Goal: Task Accomplishment & Management: Complete application form

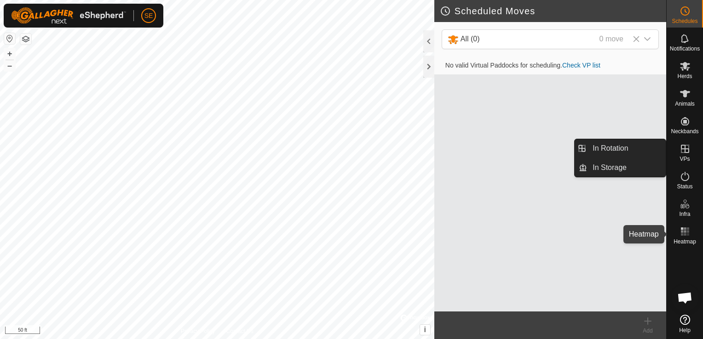
click at [687, 228] on rect at bounding box center [687, 229] width 2 height 2
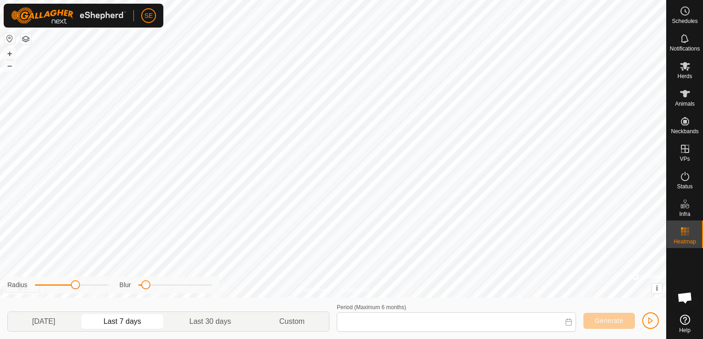
type input "[DATE] - [DATE]"
click at [684, 295] on span "Open chat" at bounding box center [684, 299] width 15 height 13
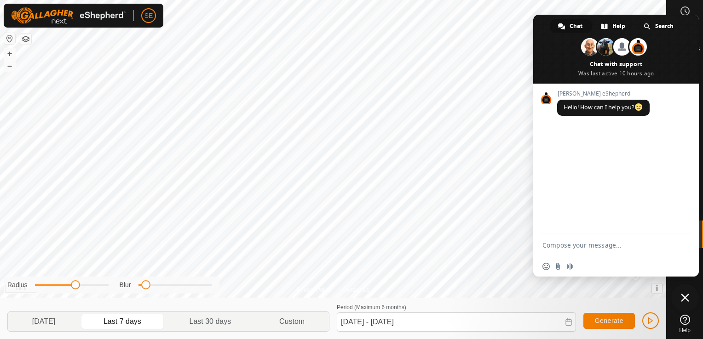
click at [686, 302] on span "Close chat" at bounding box center [685, 298] width 8 height 8
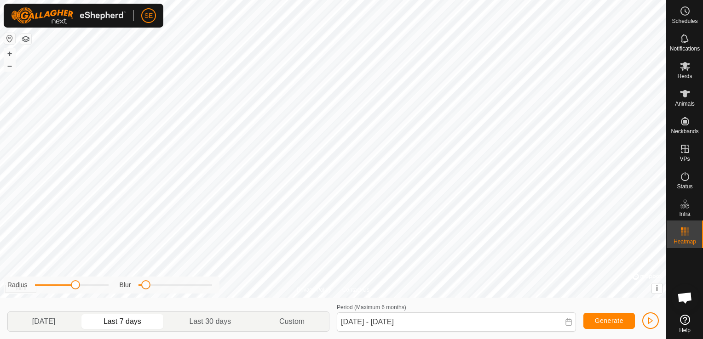
click at [683, 320] on icon at bounding box center [685, 320] width 10 height 10
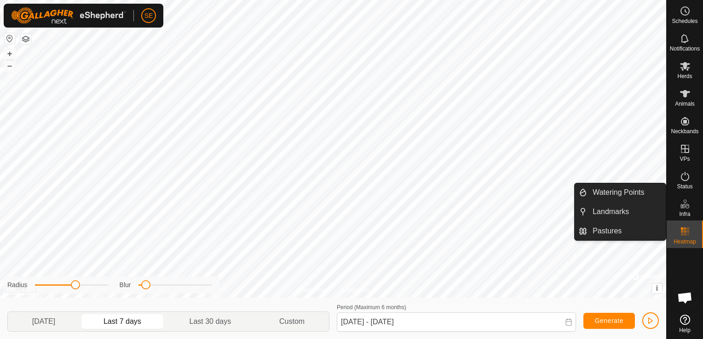
click at [687, 206] on icon at bounding box center [684, 204] width 11 height 11
click at [635, 190] on link "Watering Points" at bounding box center [626, 193] width 79 height 18
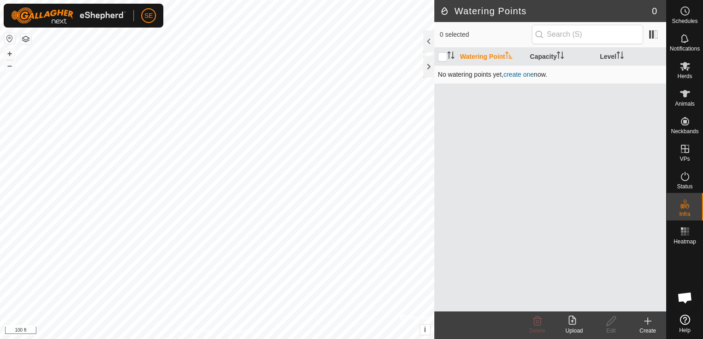
click at [517, 75] on link "create one" at bounding box center [518, 74] width 30 height 7
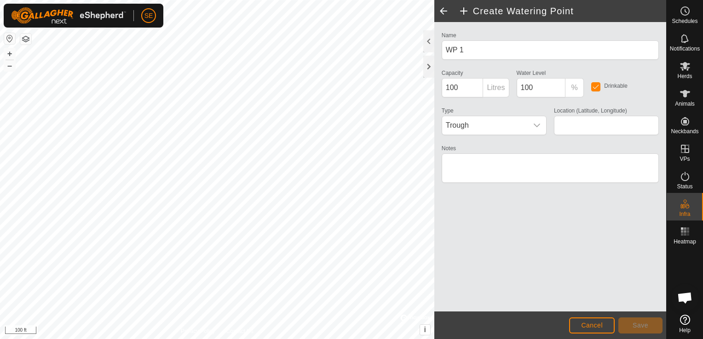
drag, startPoint x: 517, startPoint y: 75, endPoint x: 492, endPoint y: 65, distance: 26.9
click at [492, 65] on div "Name WP 1 Capacity 100 Litres Water Level 100 % Drinkable Type Trough Location …" at bounding box center [550, 111] width 224 height 164
click at [620, 6] on h2 "Create Watering Point" at bounding box center [562, 11] width 208 height 11
click at [426, 42] on div at bounding box center [428, 41] width 11 height 22
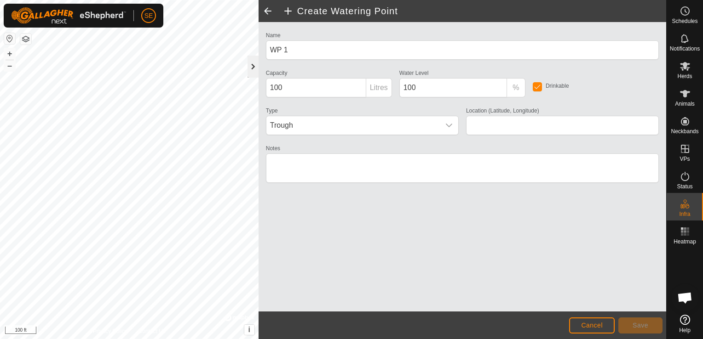
click at [249, 66] on div at bounding box center [252, 67] width 11 height 22
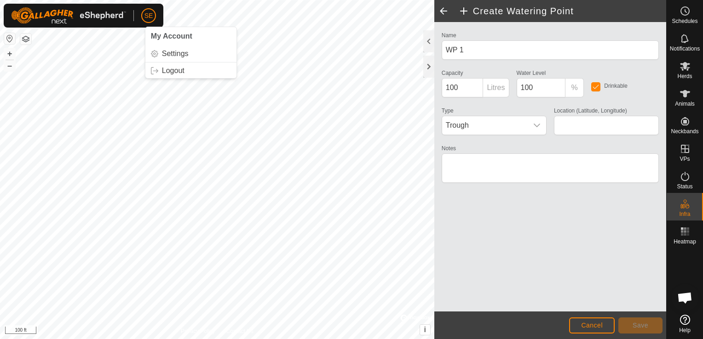
click at [111, 7] on div "SE My Account Settings Logout Schedules Notifications Herds Animals Neckbands V…" at bounding box center [351, 169] width 703 height 339
type input "44.206269, -91.149912"
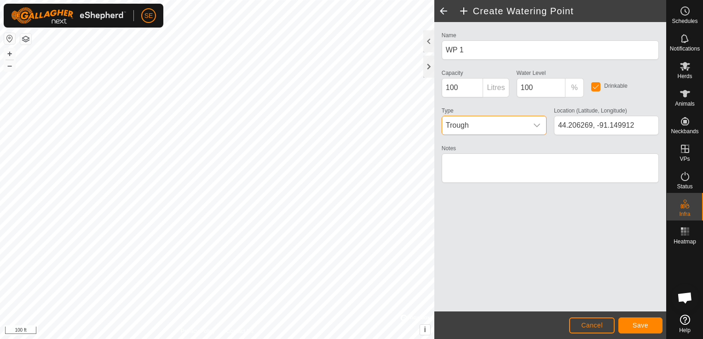
click at [522, 124] on span "Trough" at bounding box center [485, 125] width 86 height 18
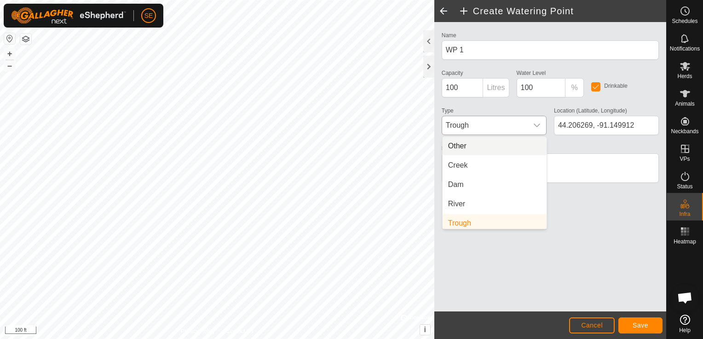
click at [496, 142] on li "Other" at bounding box center [494, 146] width 104 height 18
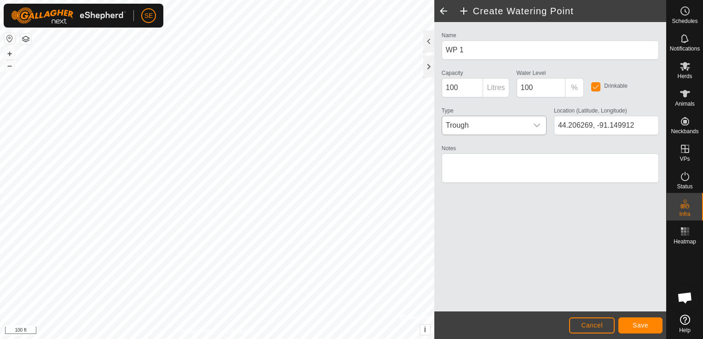
scroll to position [4, 0]
click at [458, 89] on input "100" at bounding box center [463, 87] width 42 height 19
click at [466, 86] on input "100" at bounding box center [463, 87] width 42 height 19
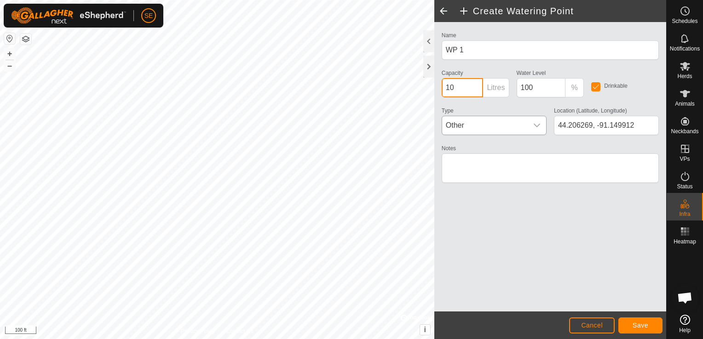
type input "1"
type input "72000"
click at [509, 103] on div "Name WP 1 Capacity 72000 Litres Water Level 100 % Drinkable Type Other Location…" at bounding box center [550, 111] width 224 height 164
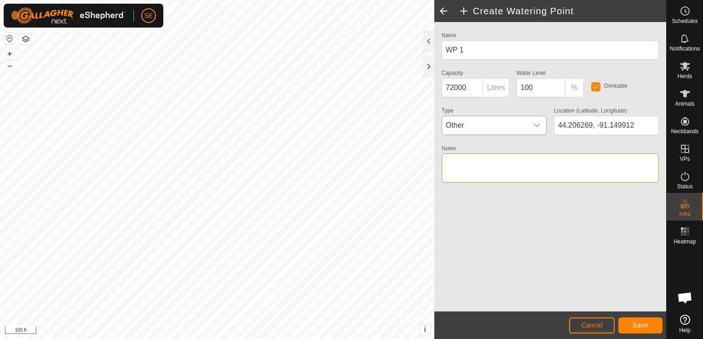
click at [472, 167] on textarea "Notes" at bounding box center [550, 168] width 217 height 29
type textarea "pond"
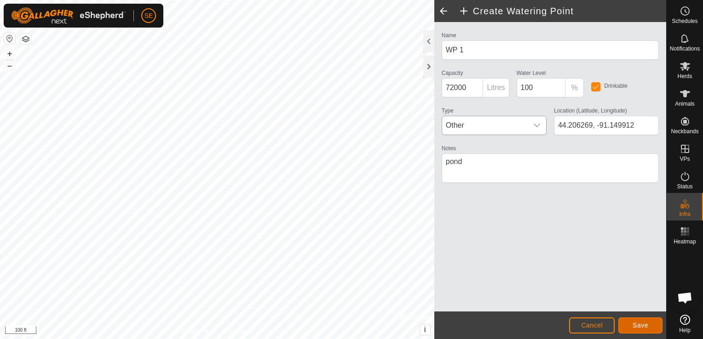
click at [635, 328] on span "Save" at bounding box center [640, 325] width 16 height 7
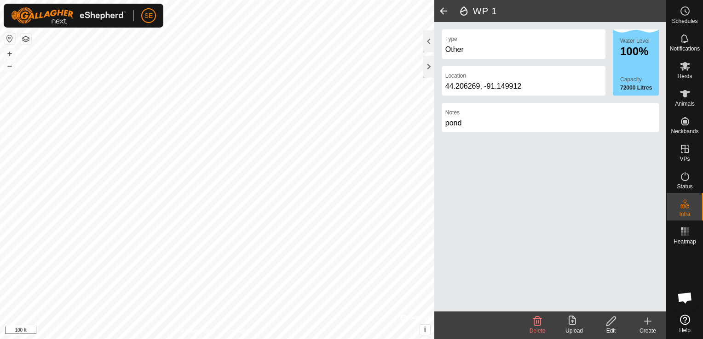
click at [445, 12] on span at bounding box center [443, 11] width 18 height 22
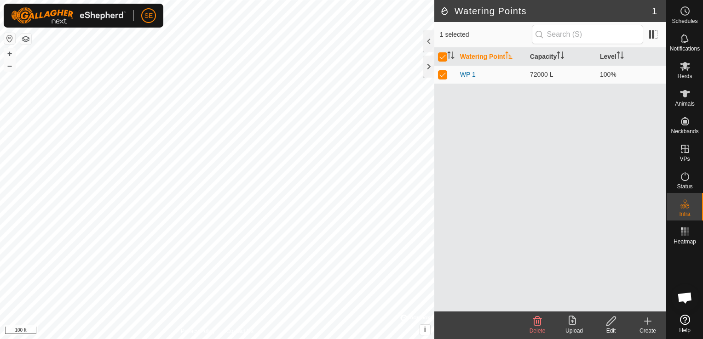
click at [648, 323] on icon at bounding box center [648, 321] width 0 height 6
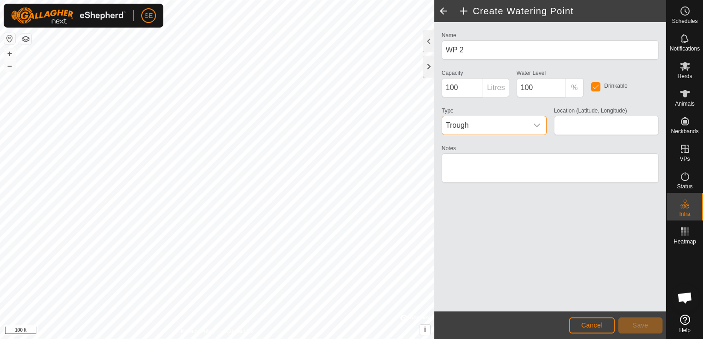
click at [482, 128] on span "Trough" at bounding box center [485, 125] width 86 height 18
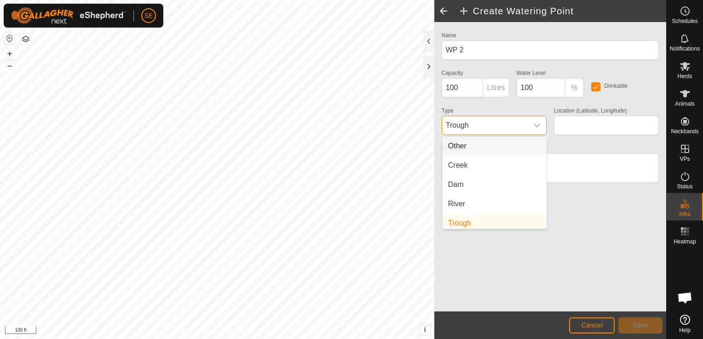
scroll to position [4, 0]
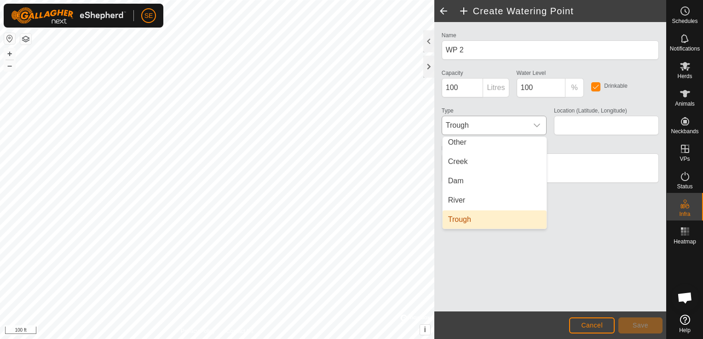
click at [488, 217] on li "Trough" at bounding box center [494, 220] width 104 height 18
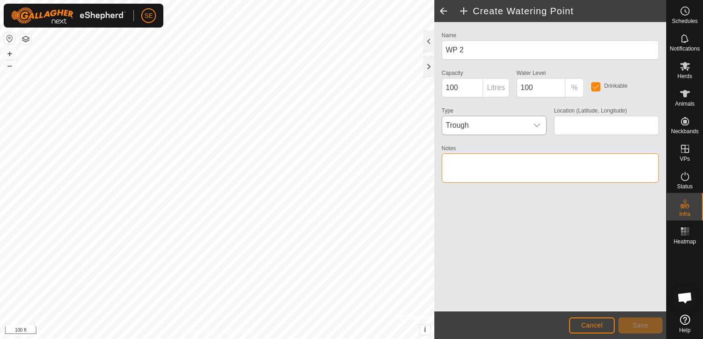
click at [484, 171] on textarea "Notes" at bounding box center [550, 168] width 217 height 29
type textarea "well"
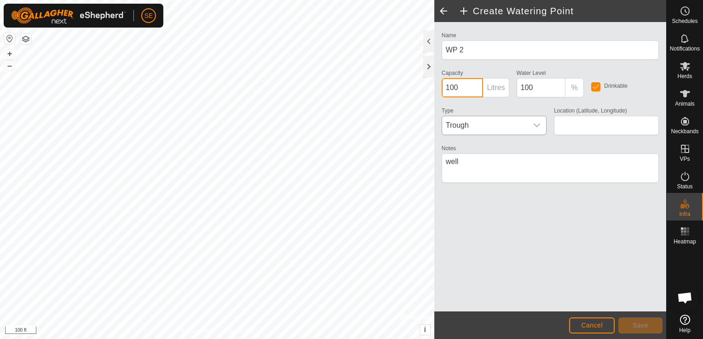
click at [471, 86] on input "100" at bounding box center [463, 87] width 42 height 19
type input "1"
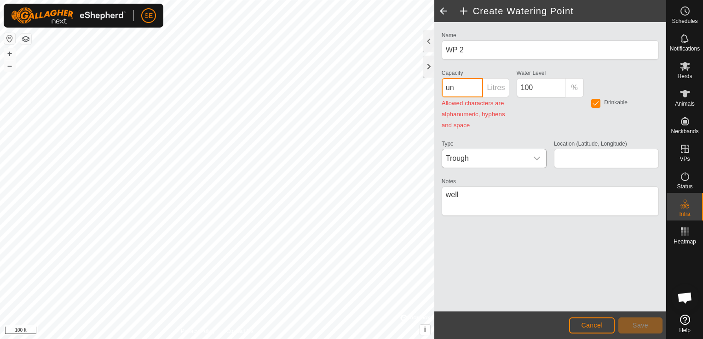
type input "u"
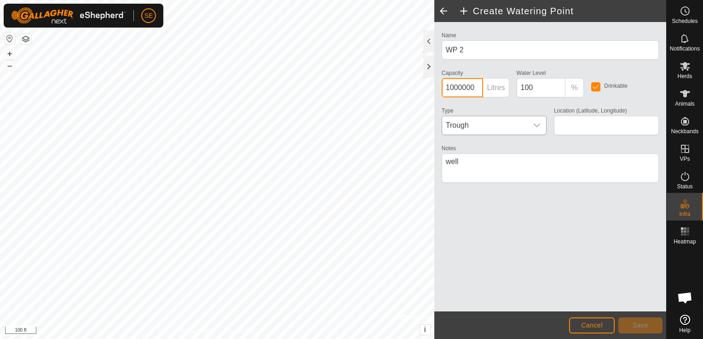
type input "1000000"
click at [574, 251] on div "Name WP 2 Capacity 1000000 Litres Water Level 100 % Drinkable Type Trough Locat…" at bounding box center [550, 167] width 232 height 290
type input "44.206689, -91.149144"
click at [632, 328] on button "Save" at bounding box center [640, 326] width 44 height 16
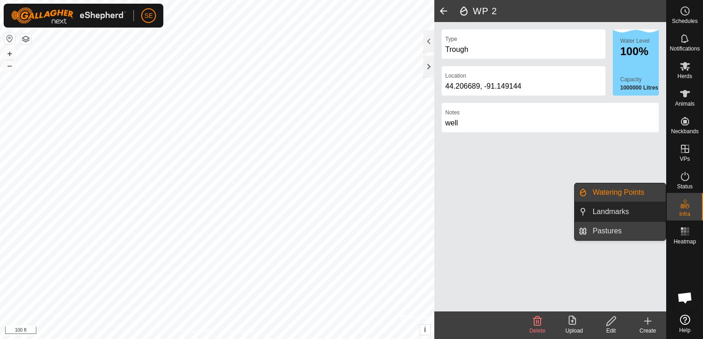
click at [620, 231] on link "Pastures" at bounding box center [626, 231] width 79 height 18
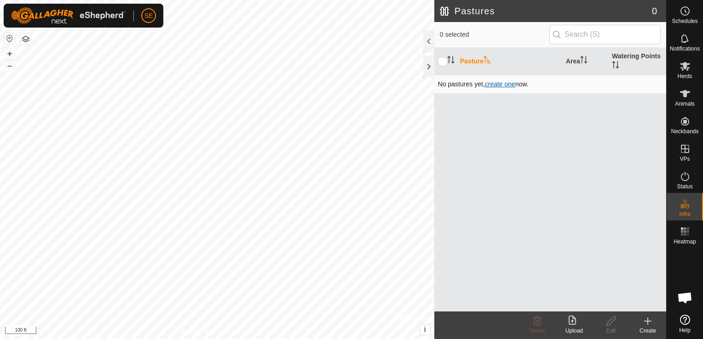
click at [500, 84] on span "create one" at bounding box center [500, 83] width 30 height 7
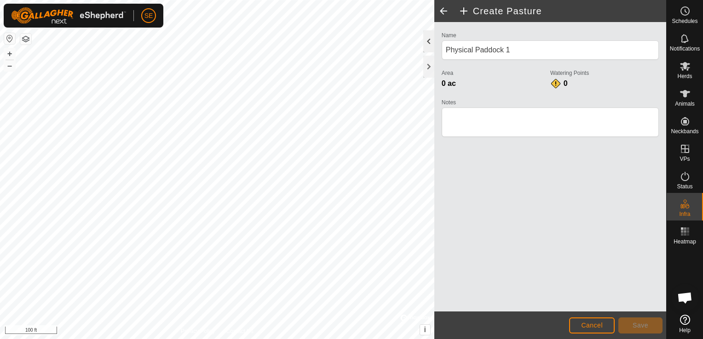
click at [426, 46] on div at bounding box center [428, 41] width 11 height 22
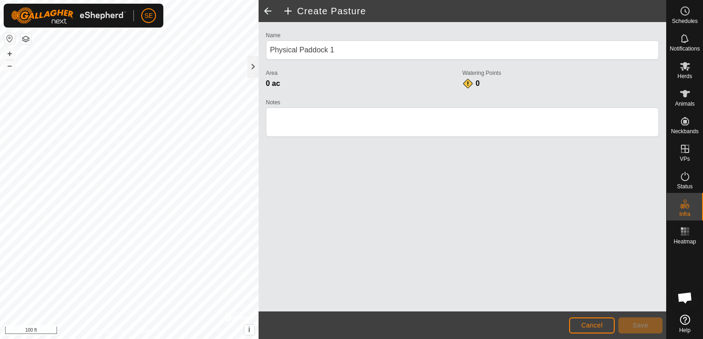
click at [269, 9] on span at bounding box center [267, 11] width 18 height 22
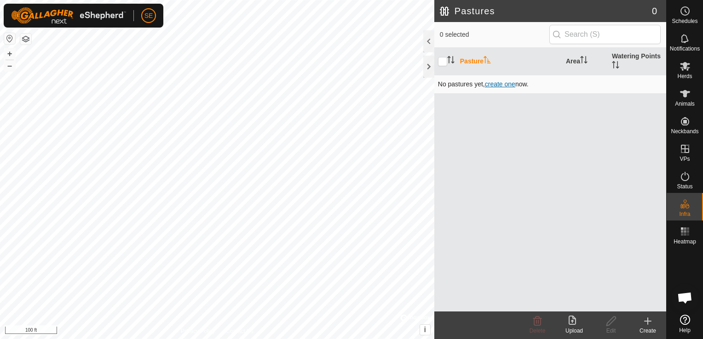
click at [504, 84] on span "create one" at bounding box center [500, 83] width 30 height 7
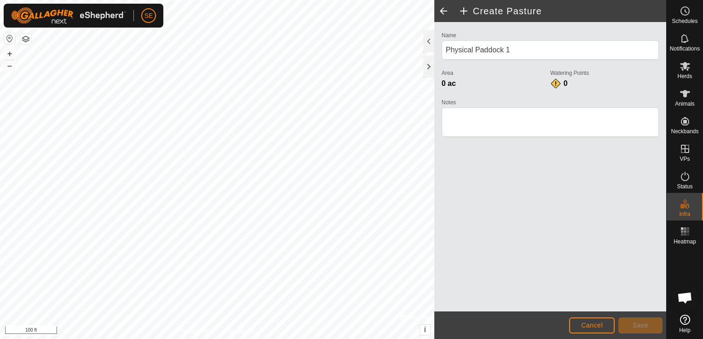
click at [687, 295] on span "Open chat" at bounding box center [684, 299] width 15 height 13
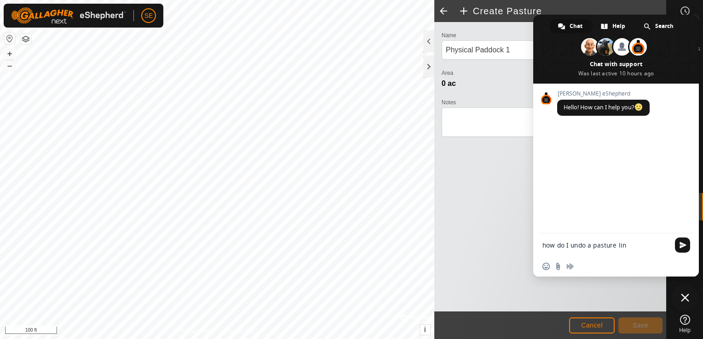
type textarea "how do I undo a pasture line"
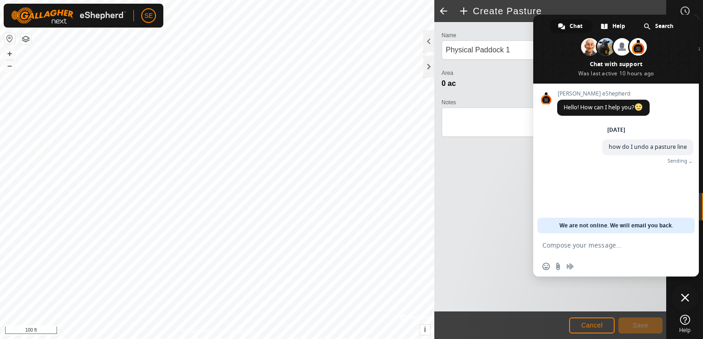
click at [483, 205] on div "Name Physical Paddock 1 Area 0 ac Watering Points 0 Notes" at bounding box center [550, 167] width 232 height 290
click at [684, 298] on span "Close chat" at bounding box center [685, 298] width 8 height 8
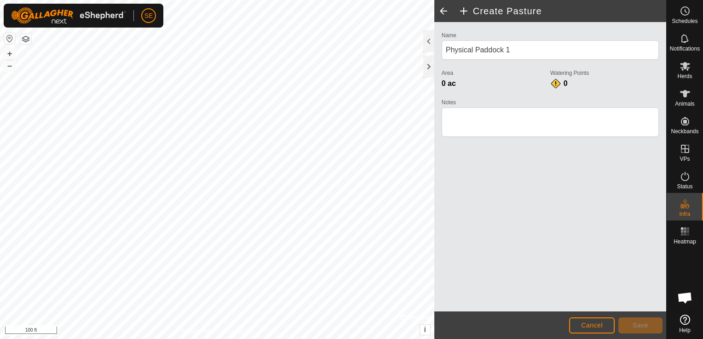
click at [25, 40] on button "button" at bounding box center [25, 39] width 11 height 11
